Goal: Transaction & Acquisition: Subscribe to service/newsletter

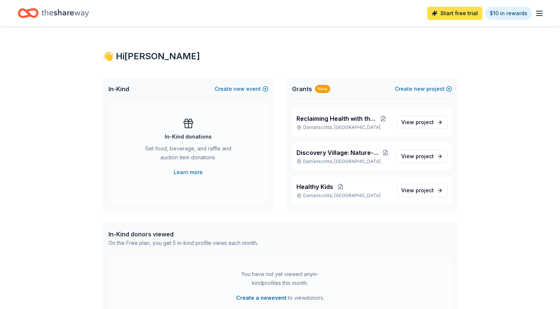
click at [435, 17] on link "Start free trial" at bounding box center [454, 13] width 55 height 13
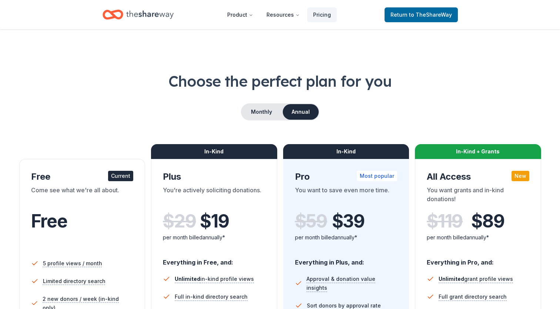
scroll to position [111, 0]
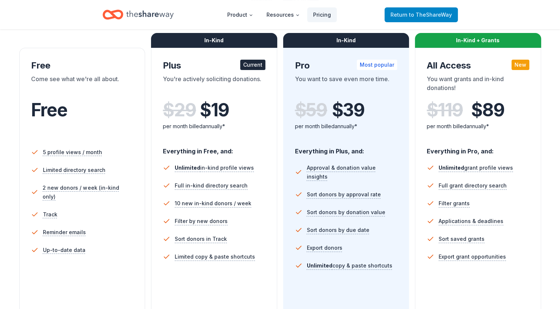
drag, startPoint x: 393, startPoint y: 9, endPoint x: 397, endPoint y: 13, distance: 5.8
click at [393, 9] on link "Return to TheShareWay" at bounding box center [420, 14] width 73 height 15
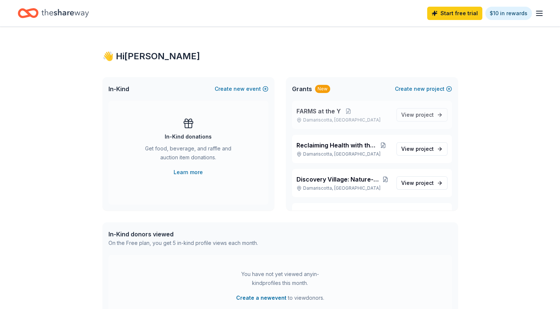
click at [329, 115] on div "FARMS at the Y Damariscotta, ME" at bounding box center [343, 115] width 94 height 16
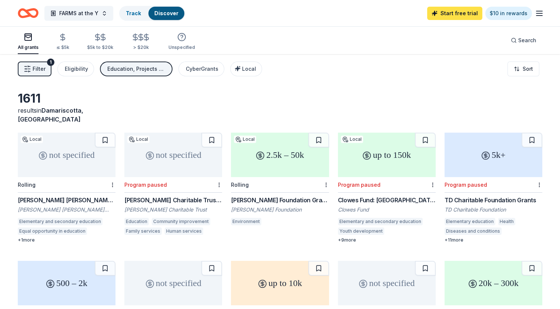
click at [452, 15] on link "Start free trial" at bounding box center [454, 13] width 55 height 13
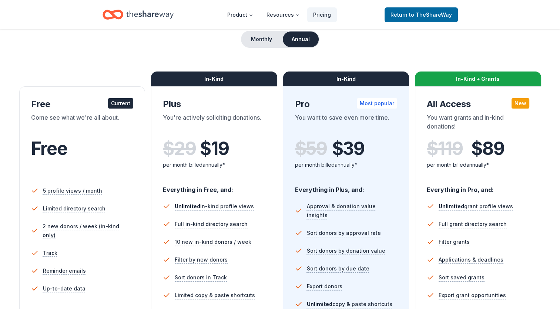
scroll to position [74, 0]
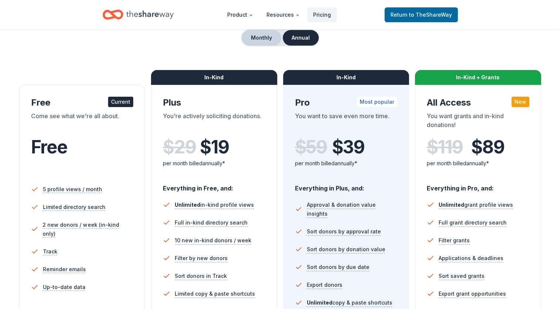
click at [280, 36] on button "Monthly" at bounding box center [262, 38] width 40 height 16
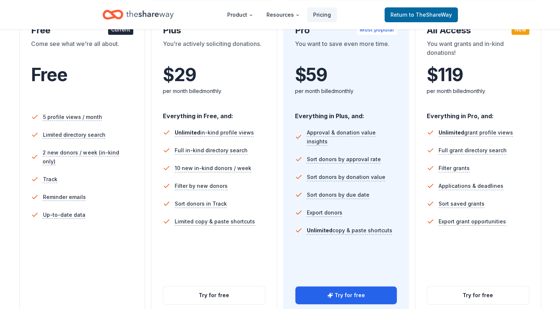
scroll to position [222, 0]
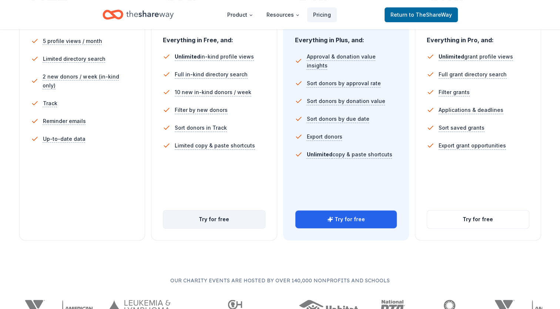
click at [225, 218] on button "Try for free" at bounding box center [214, 219] width 102 height 18
